Goal: Transaction & Acquisition: Book appointment/travel/reservation

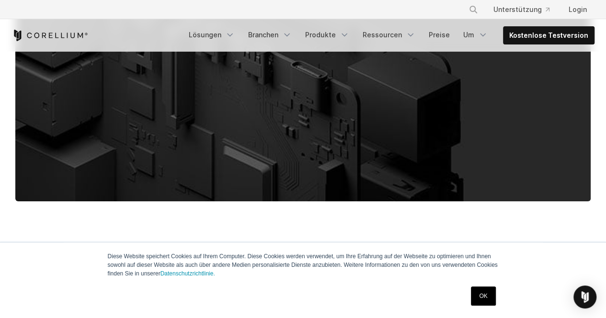
scroll to position [425, 0]
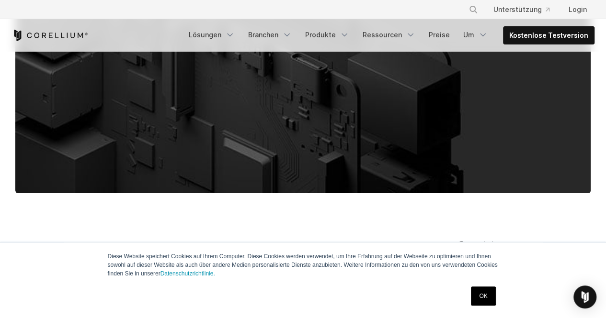
click at [485, 290] on link "OK" at bounding box center [483, 296] width 24 height 19
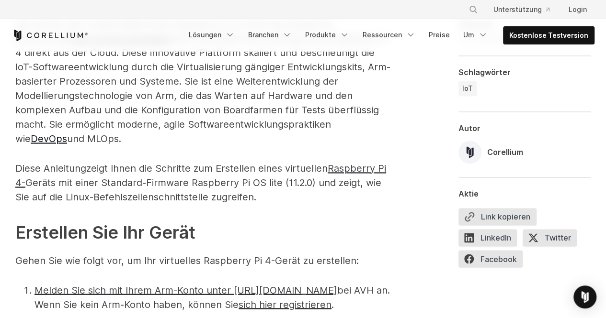
scroll to position [657, 0]
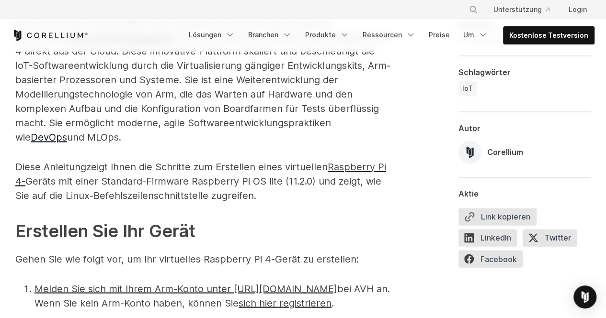
click at [270, 196] on p "Diese Anleitung zeigt Ihnen die Schritte zum Erstellen eines virtuellen Raspber…" at bounding box center [204, 181] width 378 height 43
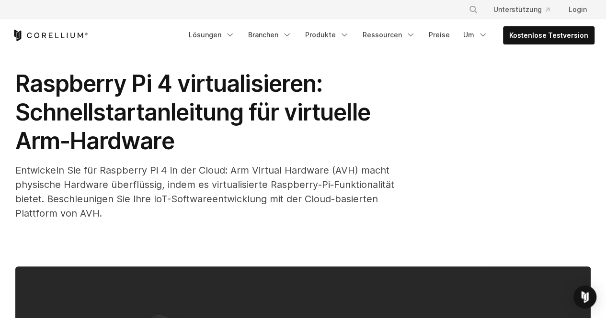
scroll to position [0, 0]
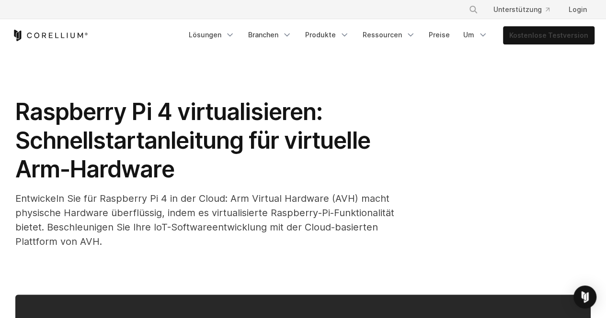
click at [549, 31] on font "Kostenlose Testversion" at bounding box center [548, 35] width 79 height 8
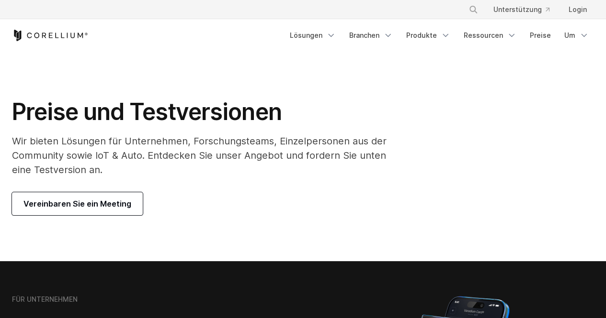
click at [92, 200] on font "Vereinbaren Sie ein Meeting" at bounding box center [77, 204] width 108 height 10
click at [115, 204] on font "Vereinbaren Sie ein Meeting" at bounding box center [77, 204] width 108 height 10
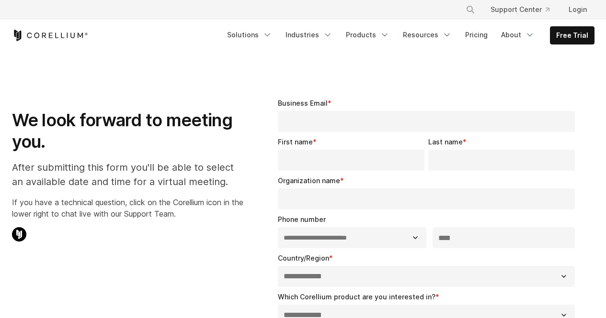
select select "**"
